Goal: Task Accomplishment & Management: Use online tool/utility

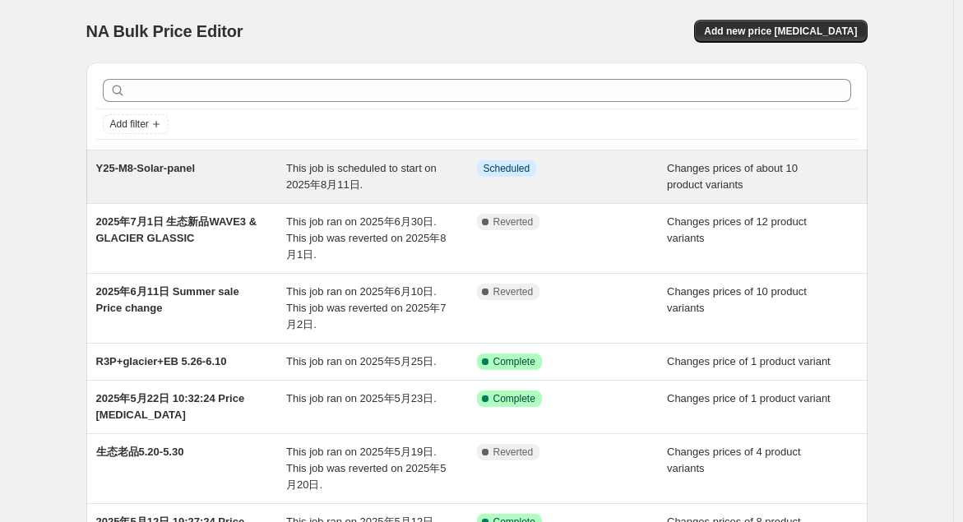
click at [205, 163] on div "Y25-M8-Solar-panel" at bounding box center [191, 176] width 191 height 33
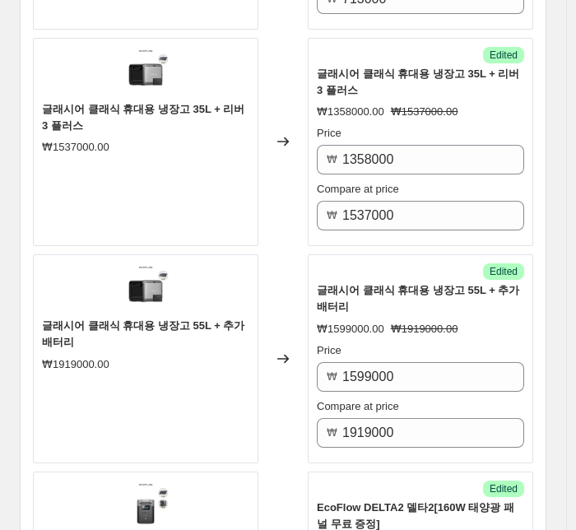
scroll to position [1645, 0]
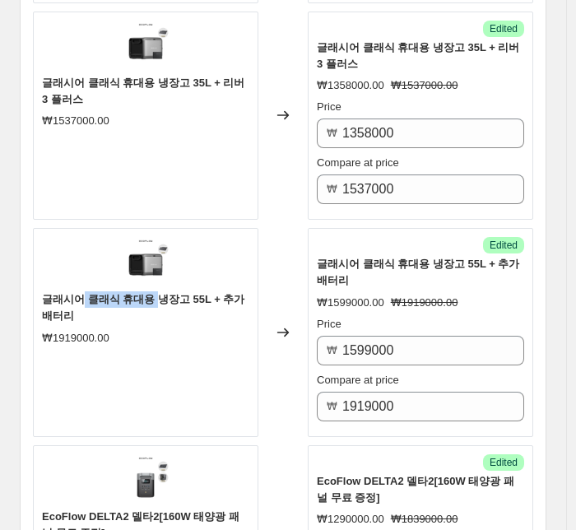
drag, startPoint x: 82, startPoint y: 293, endPoint x: 150, endPoint y: 288, distance: 68.4
click at [150, 293] on span "글래시어 클래식 휴대용 냉장고 55L + 추가 배터리" at bounding box center [143, 307] width 202 height 29
click at [169, 293] on span "글래시어 클래식 휴대용 냉장고 55L + 추가 배터리" at bounding box center [143, 307] width 202 height 29
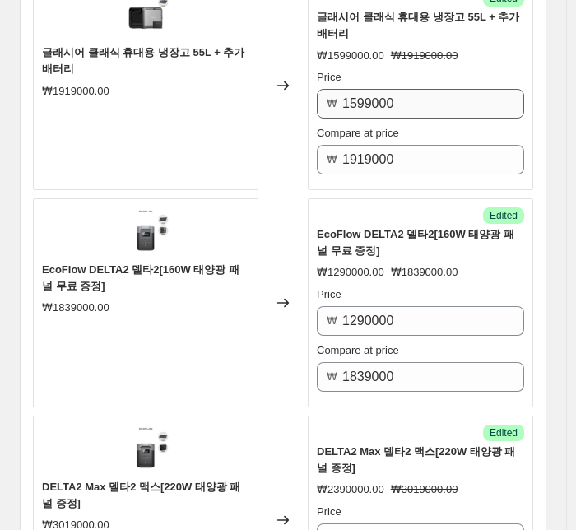
scroll to position [1919, 0]
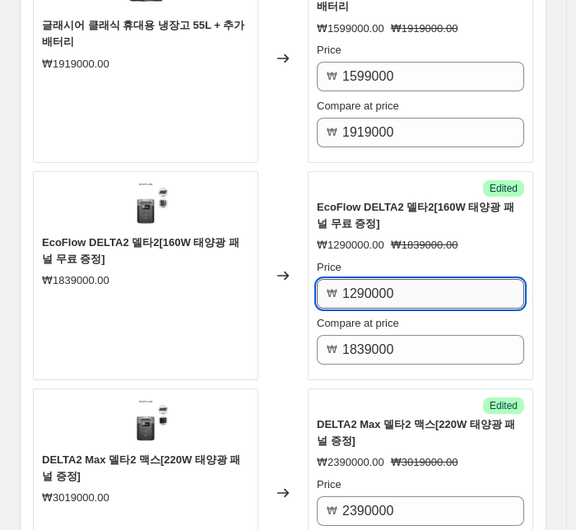
click at [461, 279] on input "1290000" at bounding box center [433, 294] width 182 height 30
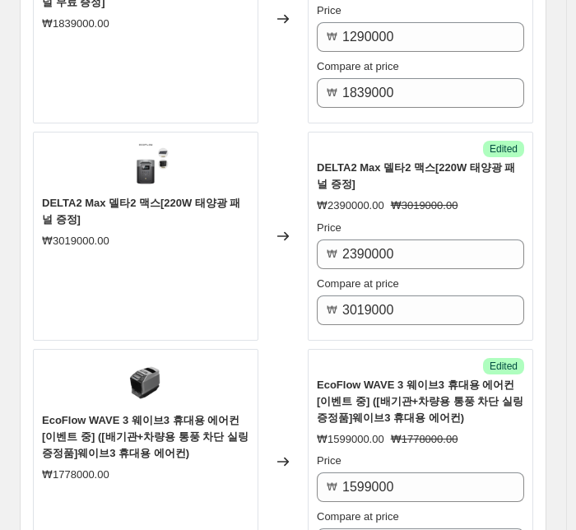
scroll to position [2192, 0]
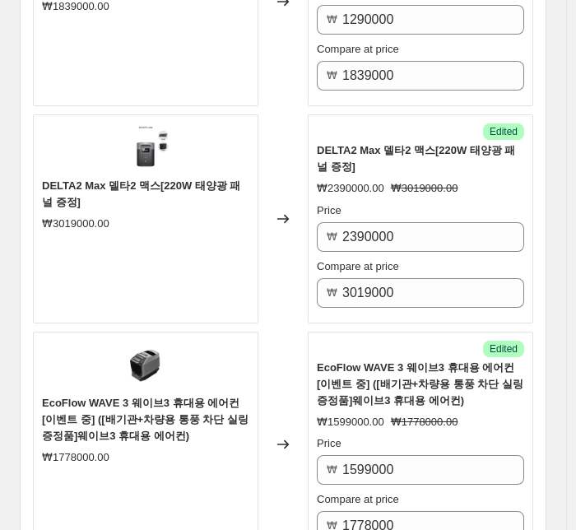
click at [159, 215] on div "₩3019000.00" at bounding box center [145, 223] width 207 height 16
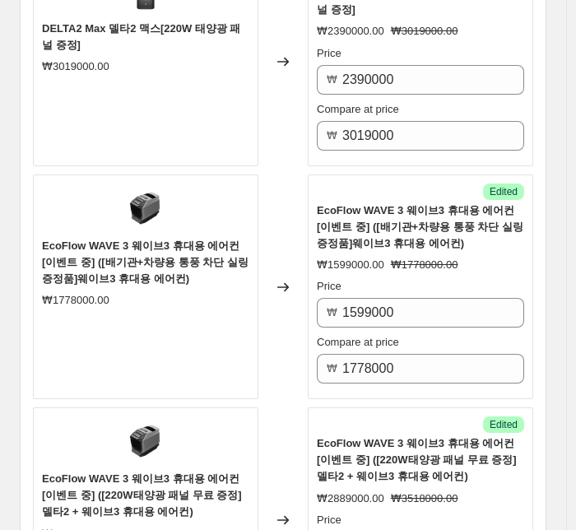
scroll to position [2375, 0]
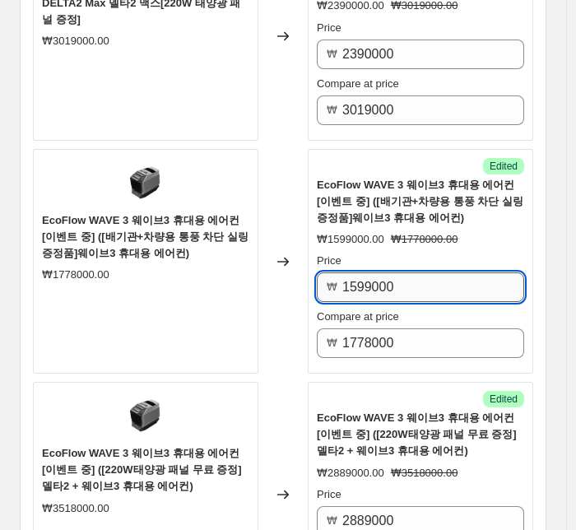
click at [437, 286] on input "1599000" at bounding box center [433, 287] width 182 height 30
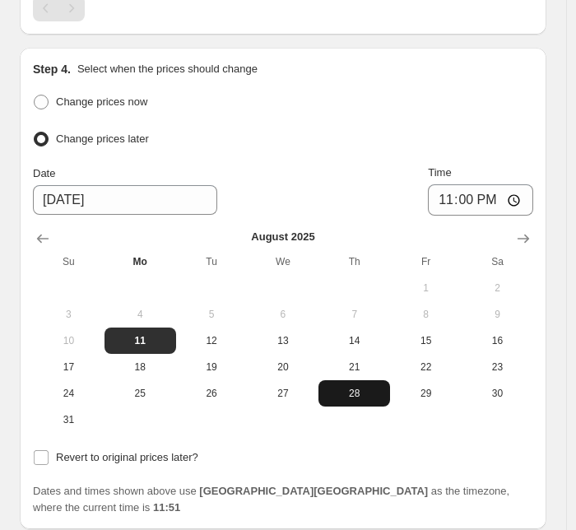
scroll to position [3106, 0]
